Goal: Ask a question: Seek information or help from site administrators or community

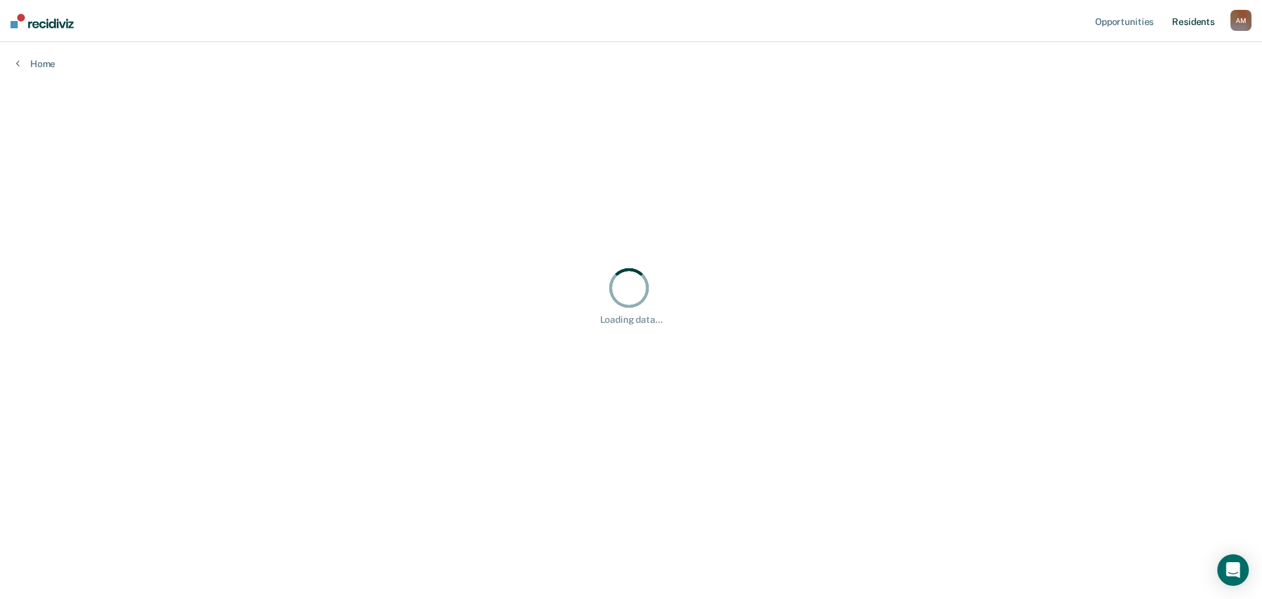
click at [1202, 20] on link "Resident s" at bounding box center [1193, 21] width 48 height 42
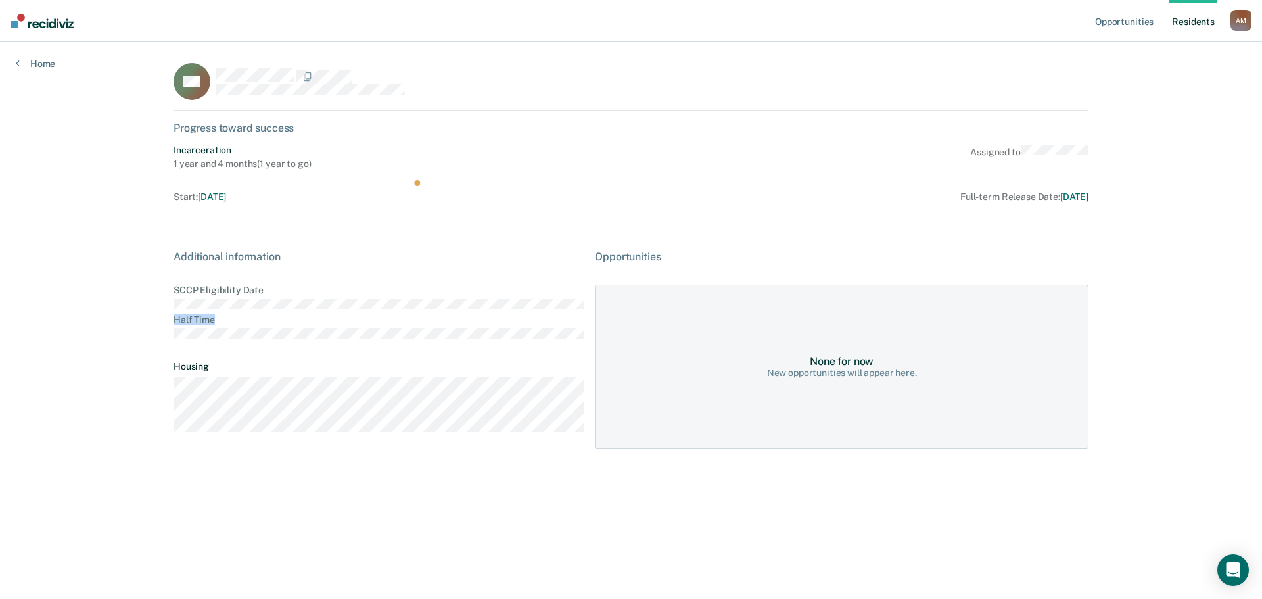
click at [168, 304] on main "CA Progress toward success Incarceration 1 year and 4 months ( 1 year to go ) A…" at bounding box center [631, 304] width 946 height 525
click at [1226, 571] on icon "Open Intercom Messenger" at bounding box center [1232, 569] width 17 height 17
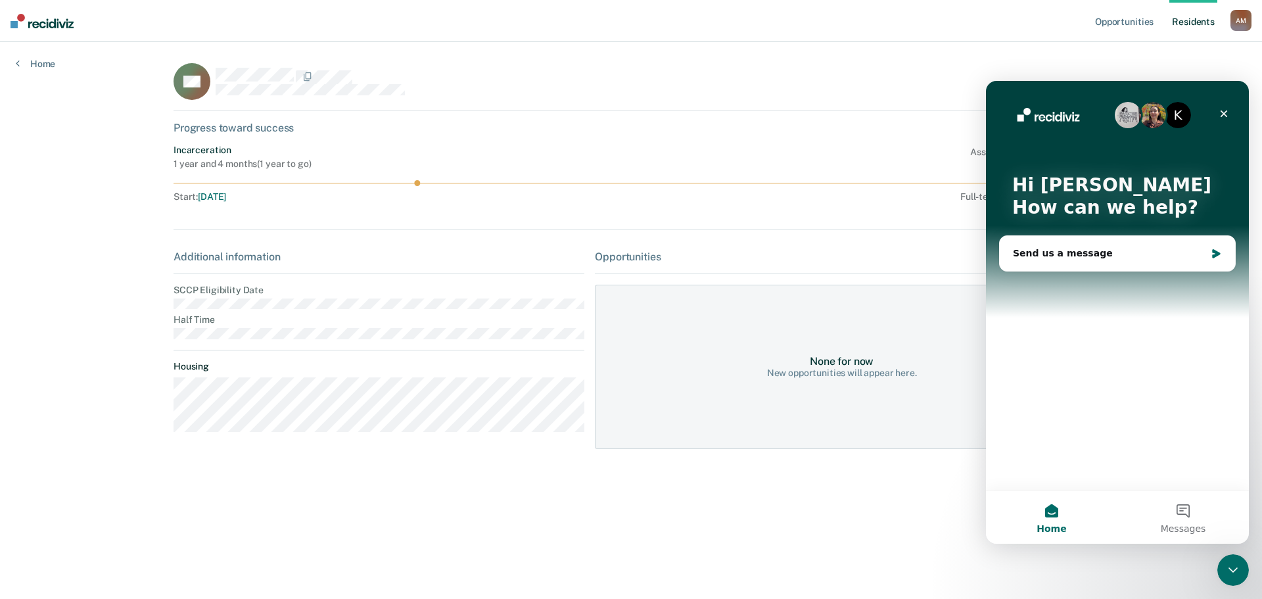
click at [1060, 372] on div "K Hi Matthew 👋 How can we help? Send us a message" at bounding box center [1117, 285] width 263 height 409
click at [1086, 260] on div "Send us a message" at bounding box center [1117, 253] width 235 height 35
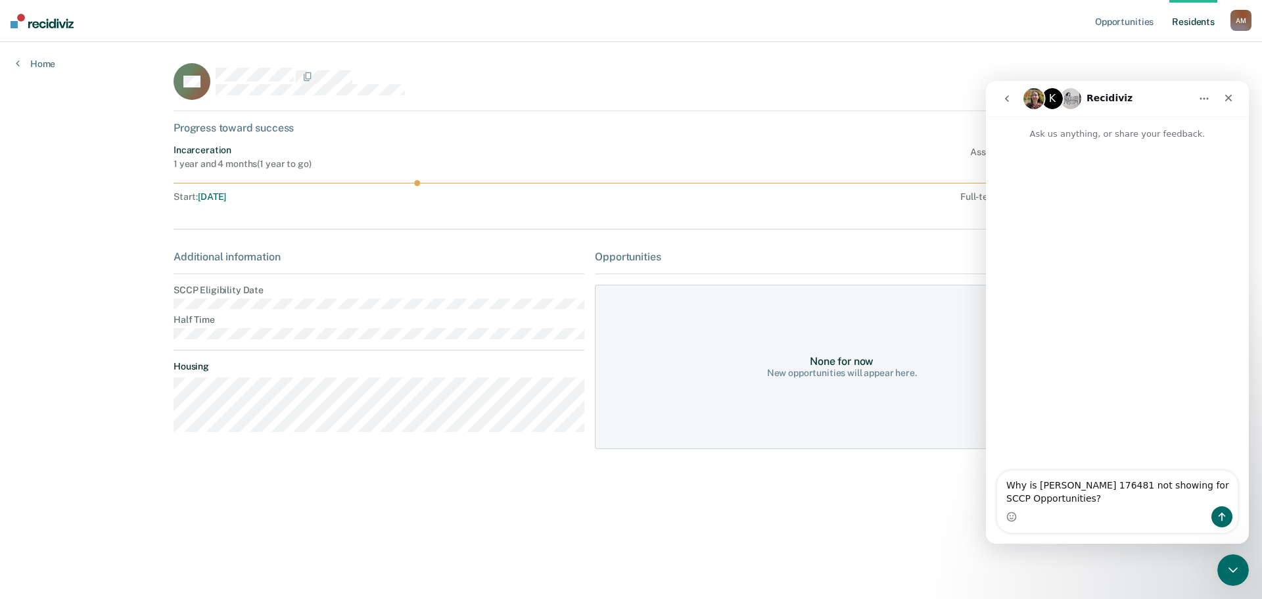
type textarea "Why is Mr. Atwater 176481 not showing for SCCP Opportunities?"
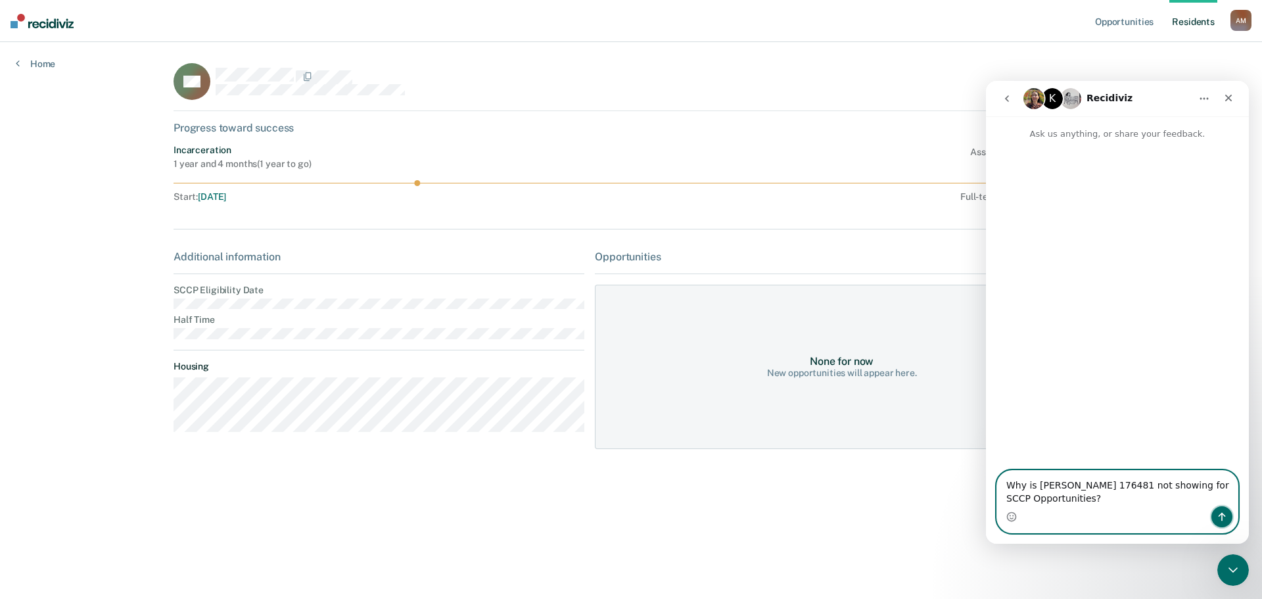
click at [1220, 515] on icon "Send a message…" at bounding box center [1221, 516] width 11 height 11
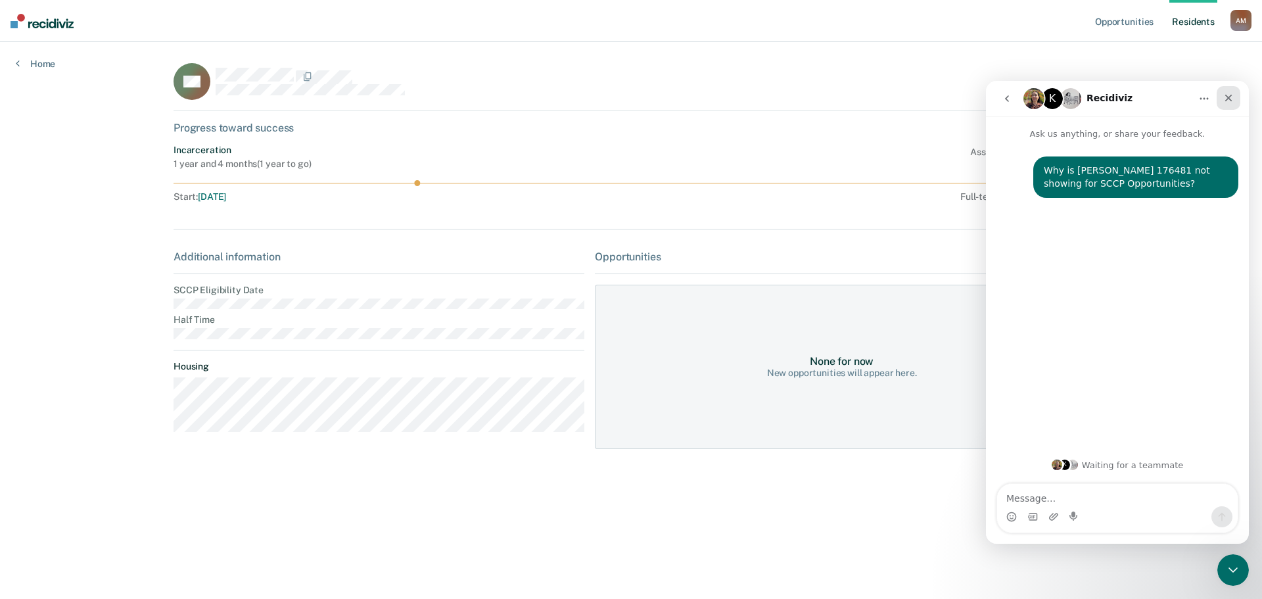
click at [1236, 94] on div "Close" at bounding box center [1228, 98] width 24 height 24
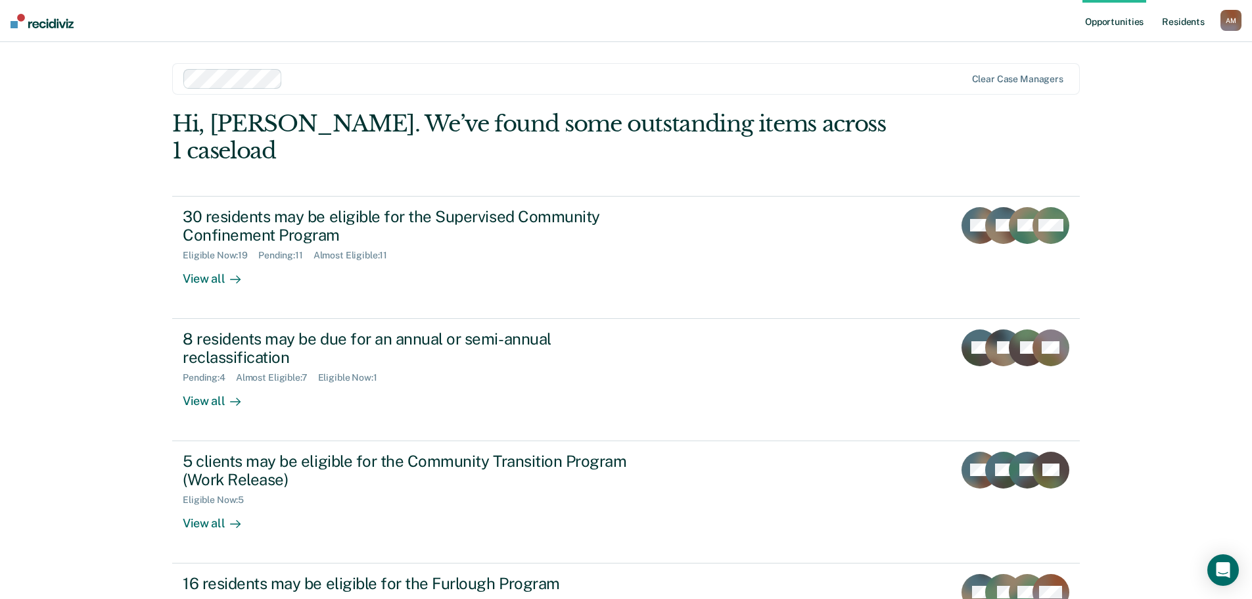
click at [1189, 20] on link "Resident s" at bounding box center [1183, 21] width 48 height 42
